Goal: Task Accomplishment & Management: Manage account settings

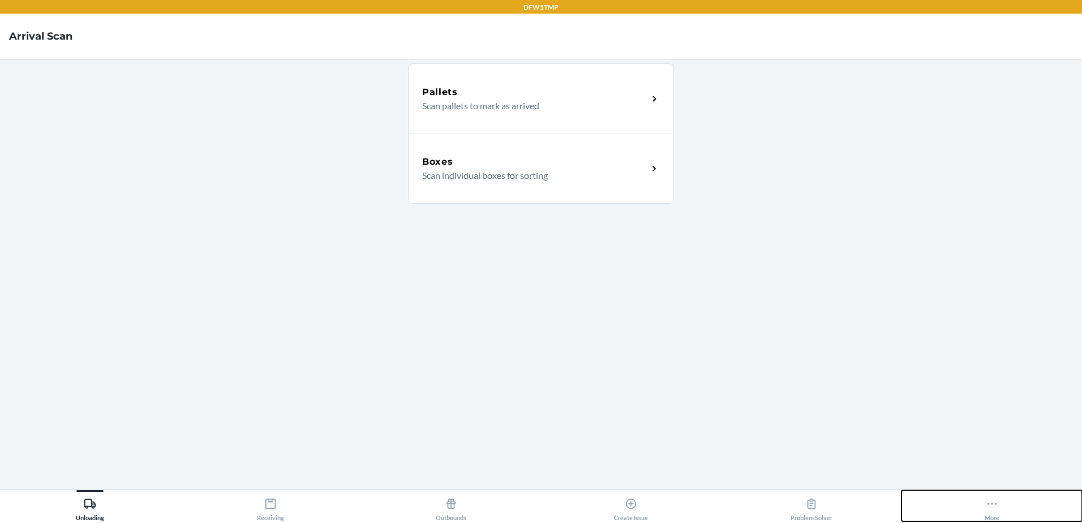
click at [991, 507] on icon at bounding box center [992, 503] width 12 height 12
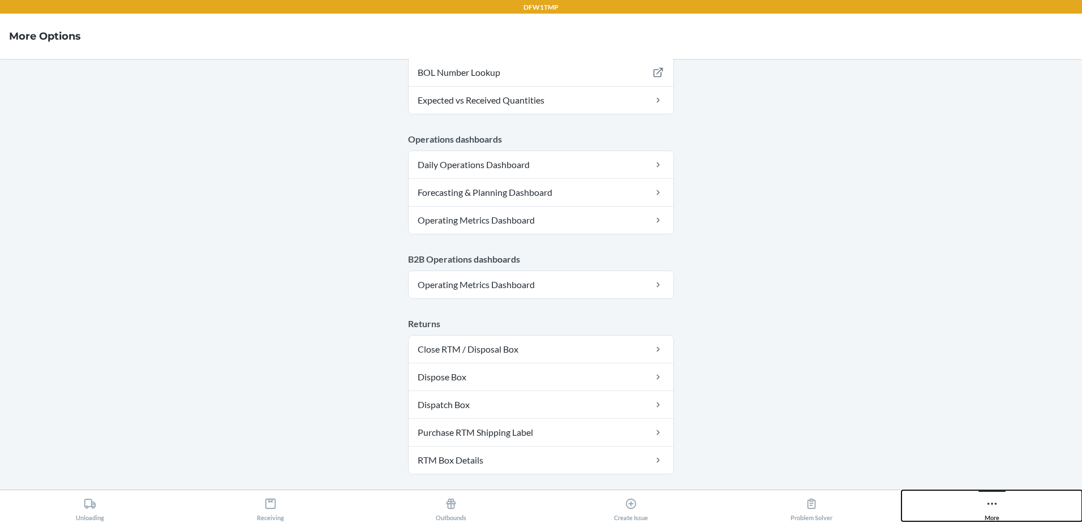
scroll to position [565, 0]
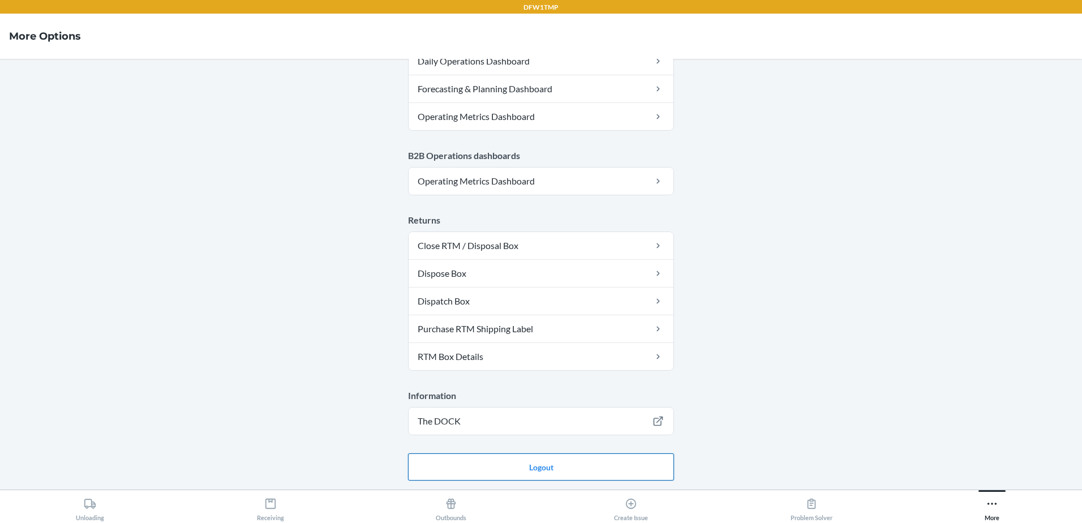
click at [438, 458] on button "Logout" at bounding box center [541, 466] width 266 height 27
